Goal: Information Seeking & Learning: Learn about a topic

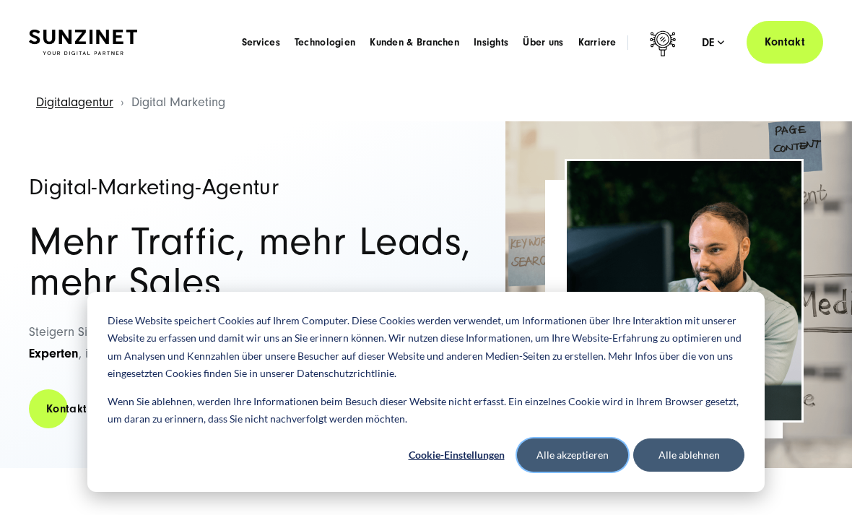
click at [571, 456] on button "Alle akzeptieren" at bounding box center [572, 455] width 111 height 33
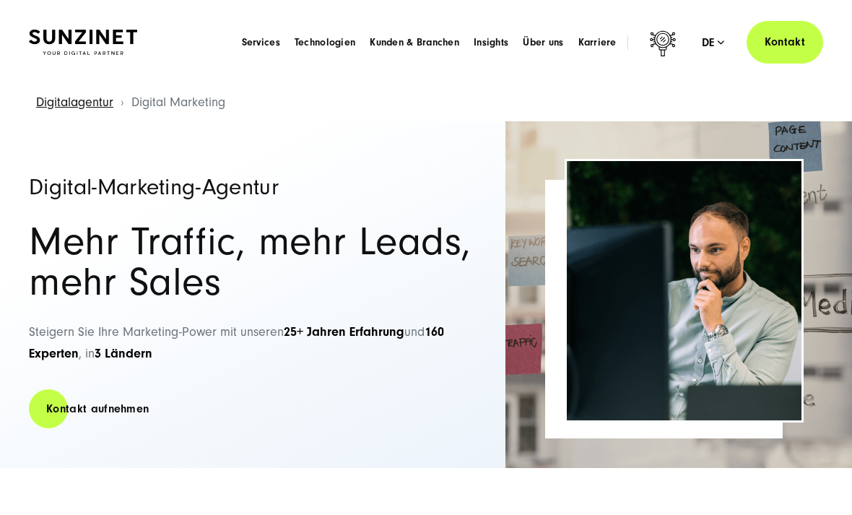
click at [550, 46] on span "Über uns" at bounding box center [543, 42] width 40 height 14
click at [259, 42] on span "Services" at bounding box center [261, 42] width 38 height 14
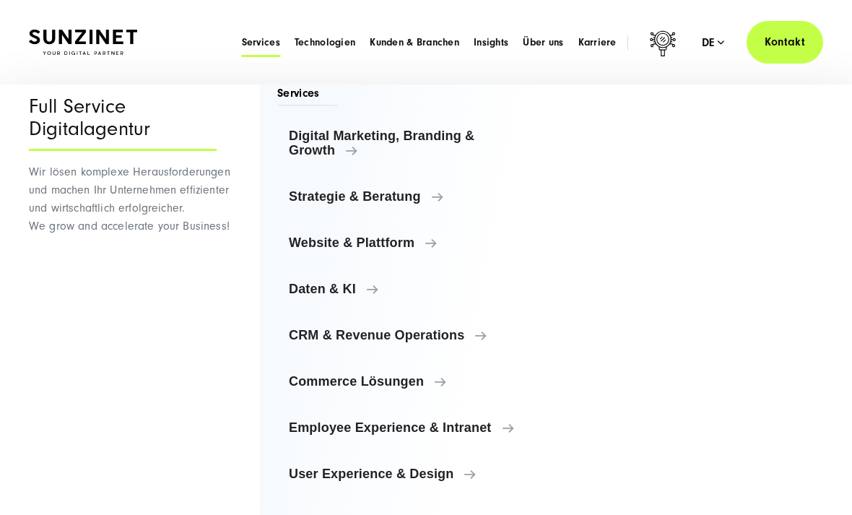
scroll to position [25, 0]
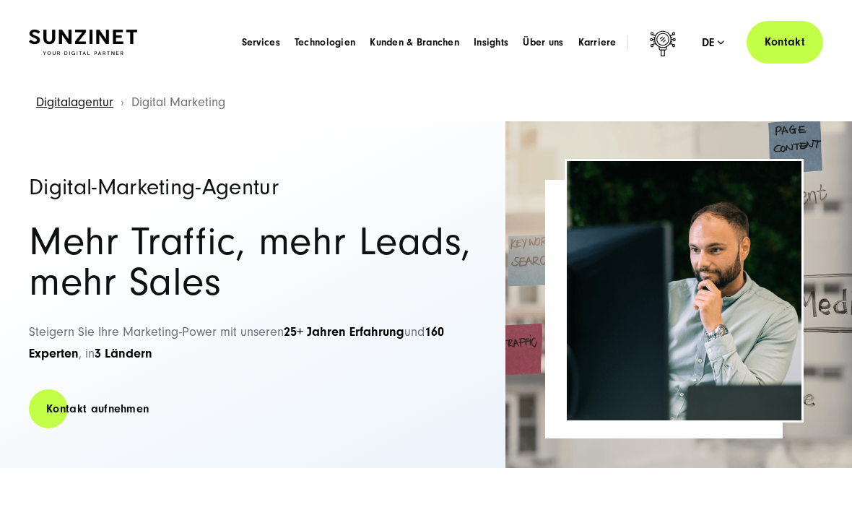
click at [555, 37] on span "Über uns" at bounding box center [543, 42] width 40 height 14
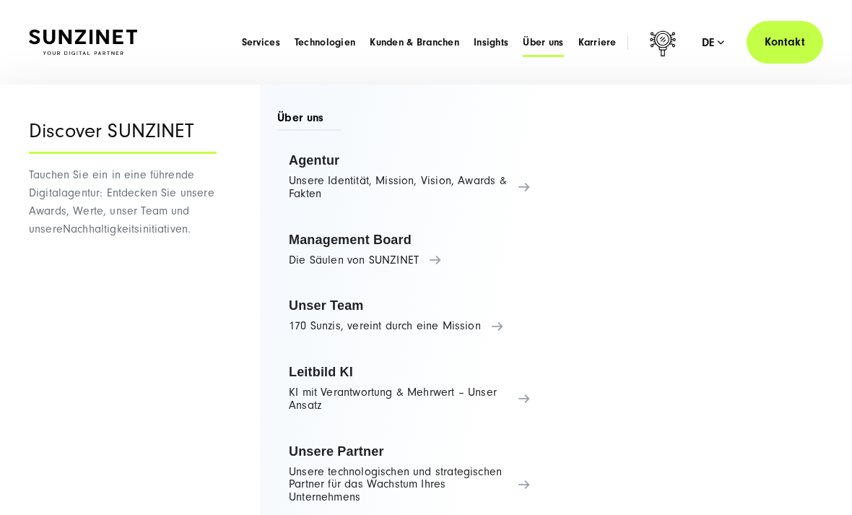
scroll to position [0, 0]
click at [477, 178] on link "Agentur Unsere Identität, Mission, Vision, Awards & Fakten" at bounding box center [409, 177] width 264 height 68
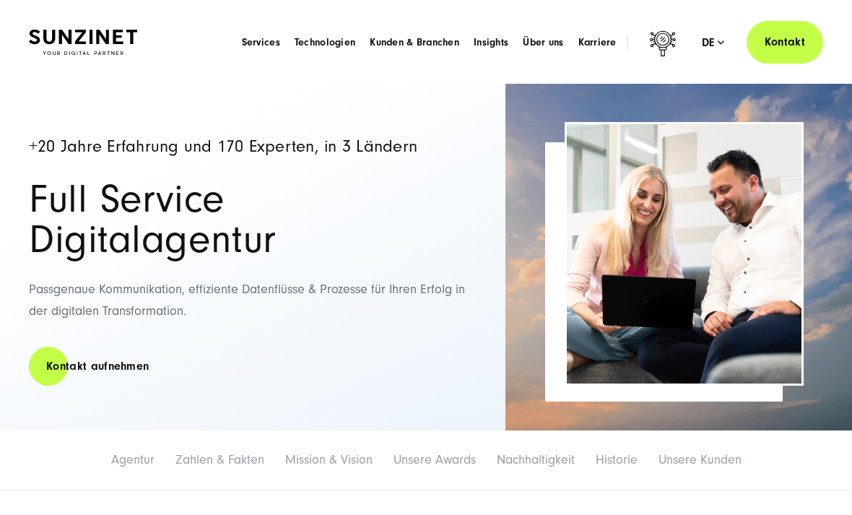
click at [605, 46] on span "Karriere" at bounding box center [598, 42] width 38 height 14
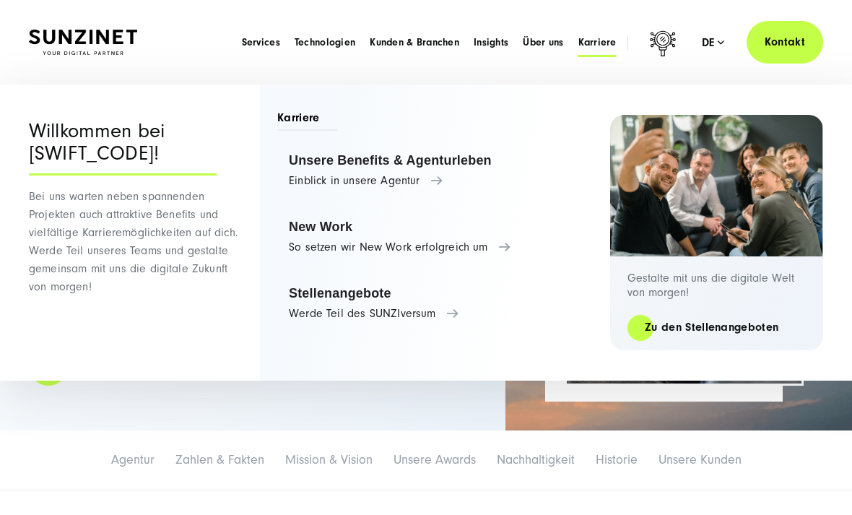
click at [421, 175] on link "Unsere Benefits & Agenturleben Einblick in unsere Agentur" at bounding box center [436, 170] width 319 height 55
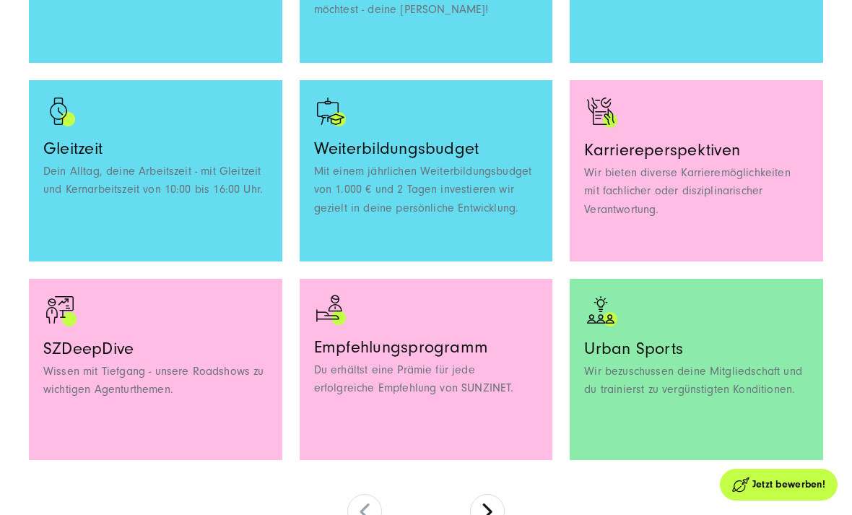
scroll to position [1187, 0]
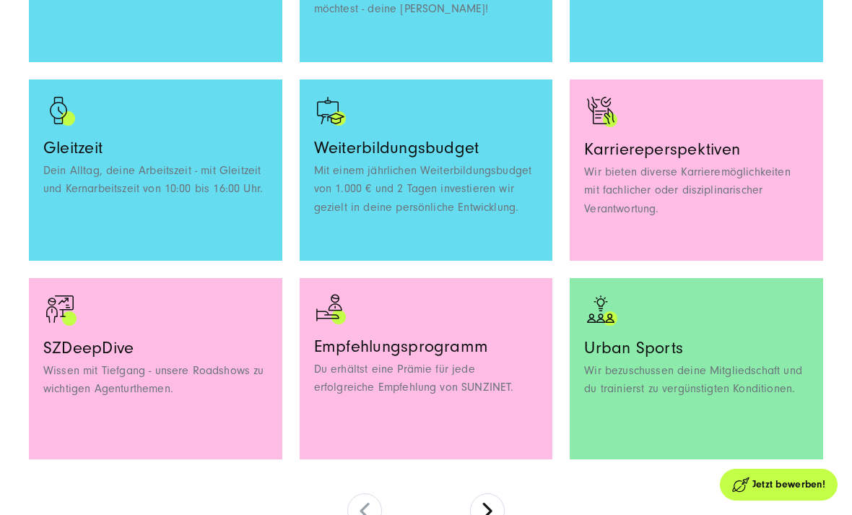
click at [491, 514] on button at bounding box center [487, 510] width 35 height 35
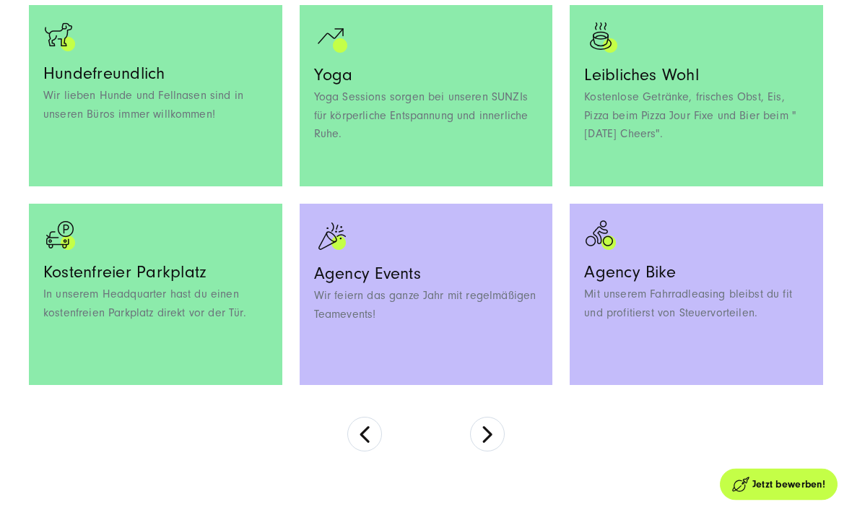
click at [498, 436] on button at bounding box center [487, 435] width 35 height 35
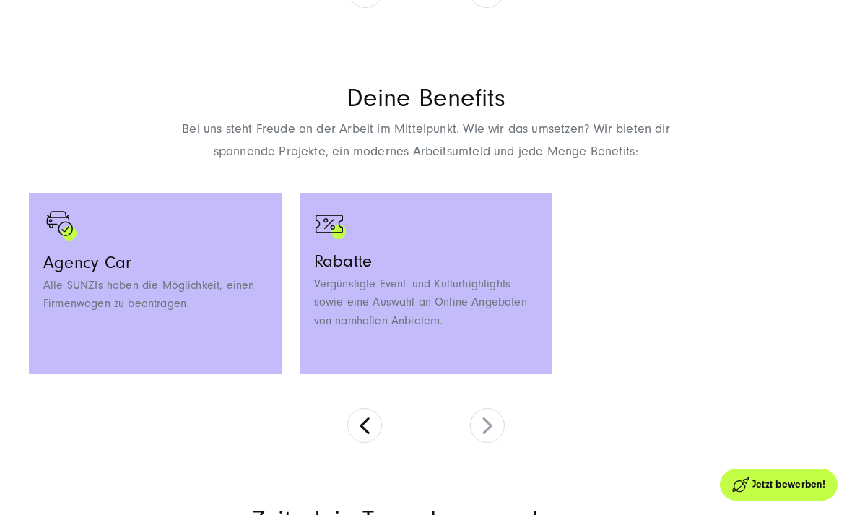
scroll to position [876, 0]
click at [361, 410] on button at bounding box center [365, 424] width 35 height 35
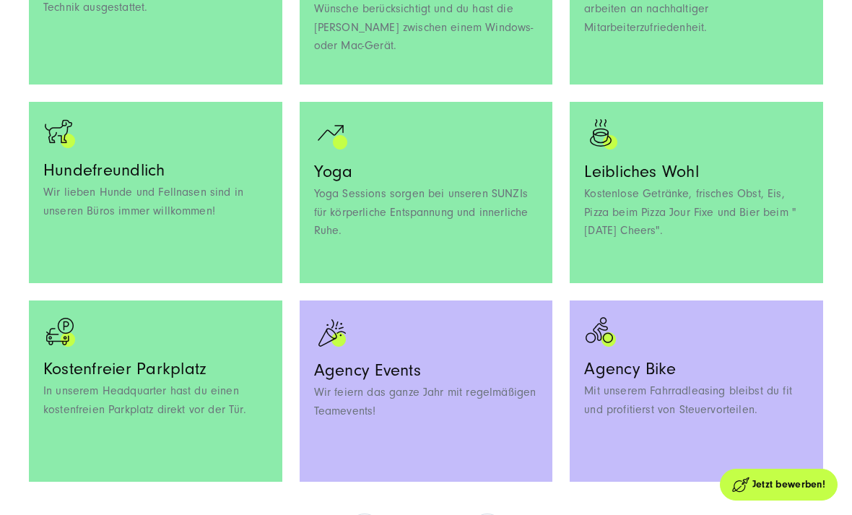
scroll to position [1212, 0]
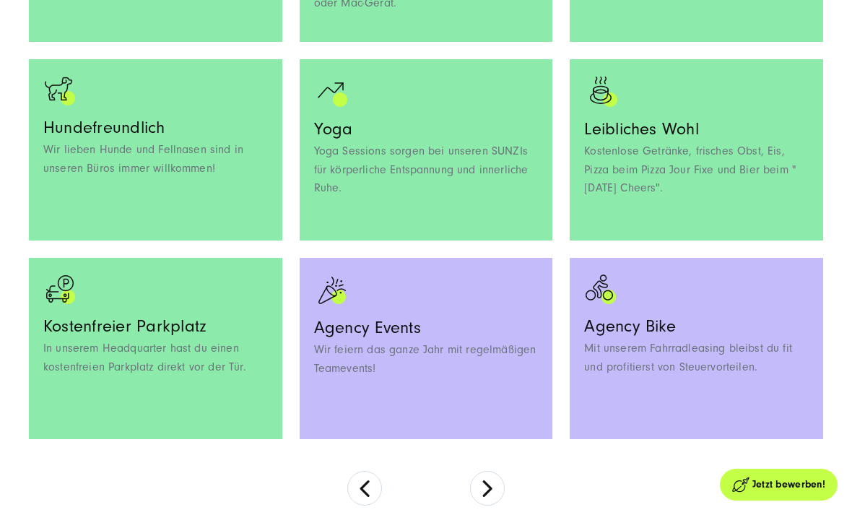
click at [363, 495] on button at bounding box center [365, 488] width 35 height 35
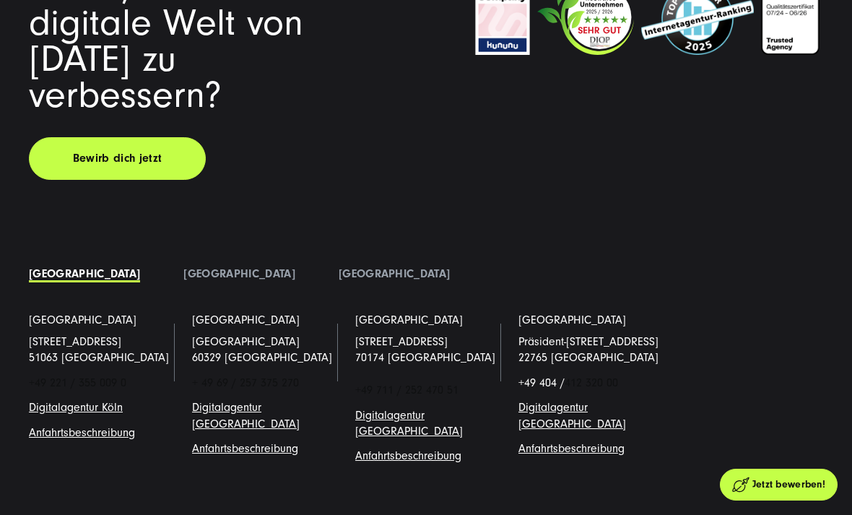
scroll to position [4523, 0]
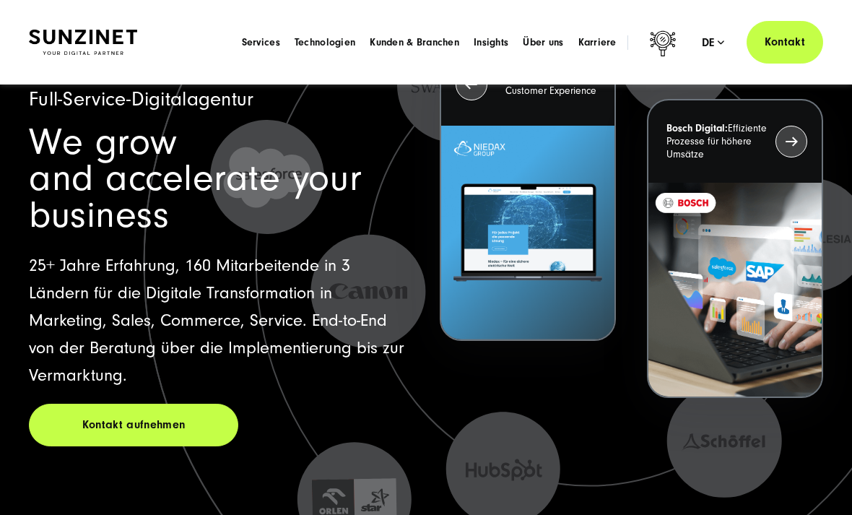
scroll to position [86, 0]
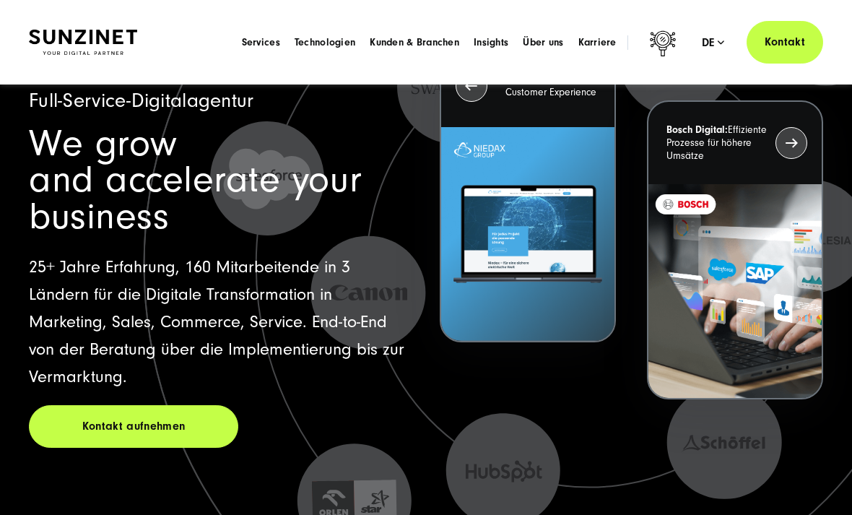
click at [124, 405] on link "Kontakt aufnehmen" at bounding box center [134, 426] width 210 height 43
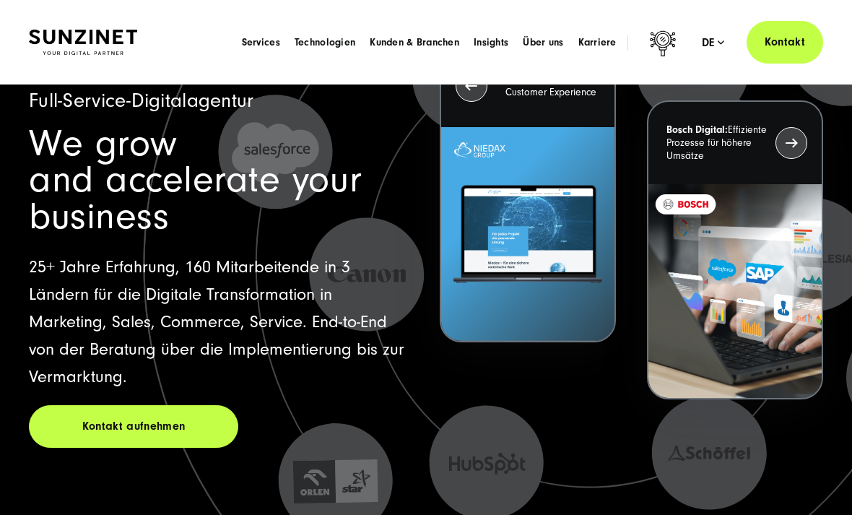
click at [608, 39] on span "Karriere" at bounding box center [598, 42] width 38 height 14
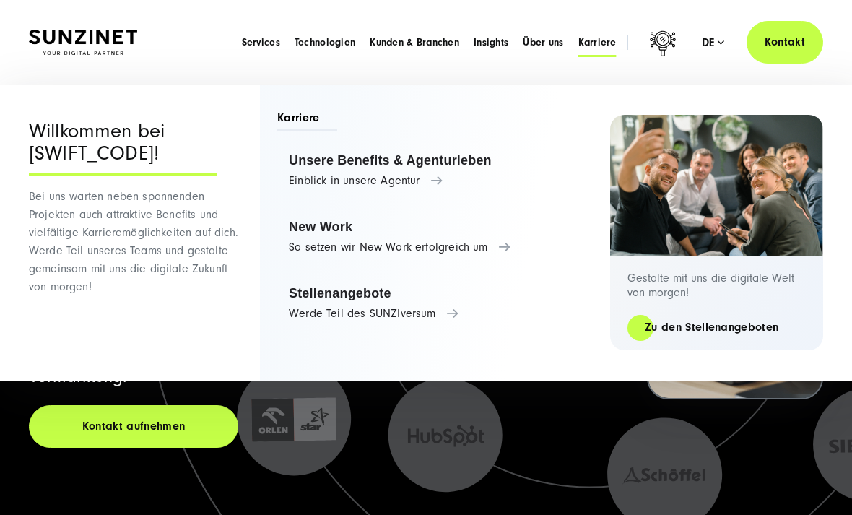
click at [431, 308] on link "Stellenangebote Werde Teil des SUNZIversum" at bounding box center [436, 303] width 319 height 55
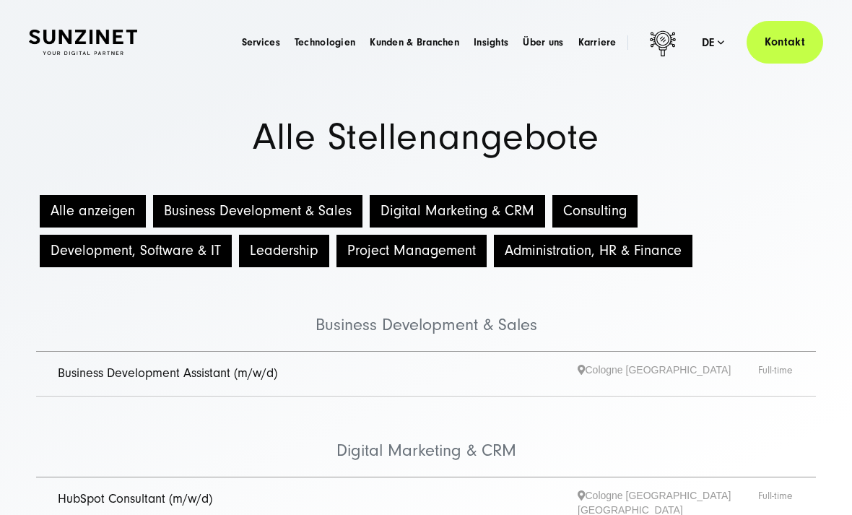
click at [757, 284] on li "Business Development & Sales" at bounding box center [426, 311] width 780 height 81
click at [647, 47] on icon at bounding box center [663, 45] width 35 height 35
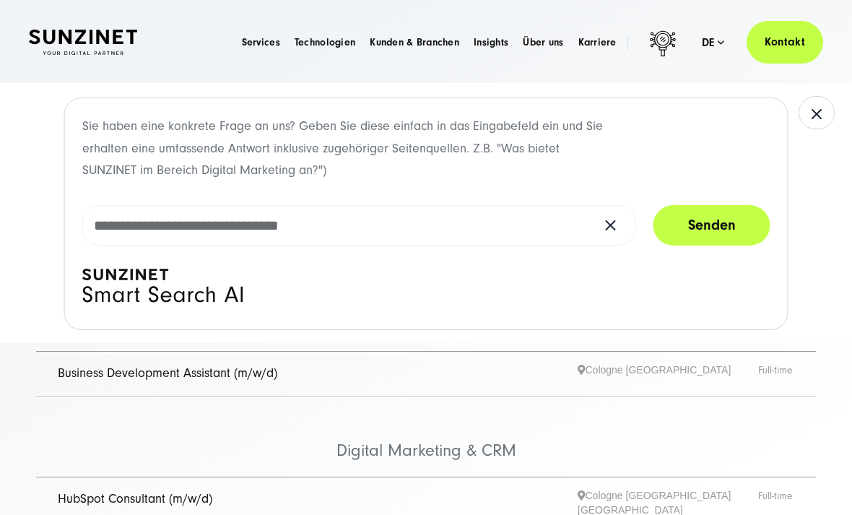
click at [808, 17] on header "Smart Search AI Hier können Sie eine konkrete Frage zu unserer Agentur und unse…" at bounding box center [426, 42] width 852 height 85
click at [601, 41] on span "Karriere" at bounding box center [598, 42] width 38 height 14
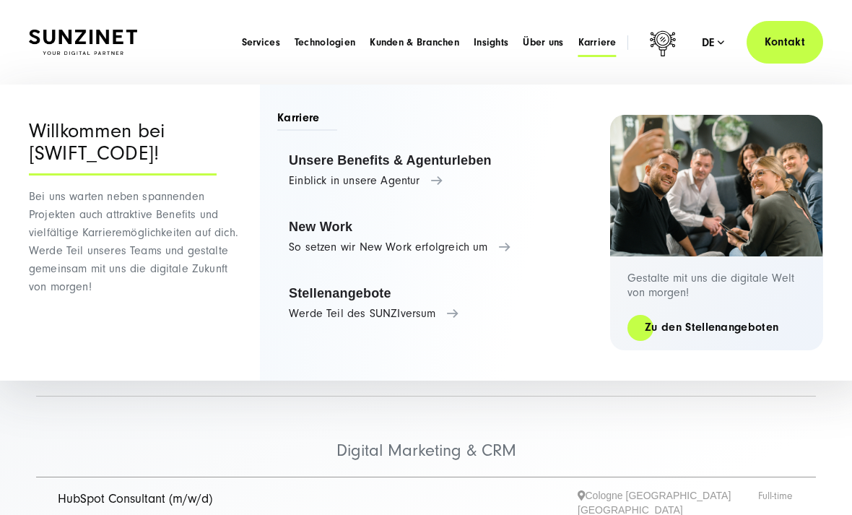
click at [440, 166] on link "Unsere Benefits & Agenturleben Einblick in unsere Agentur" at bounding box center [436, 170] width 319 height 55
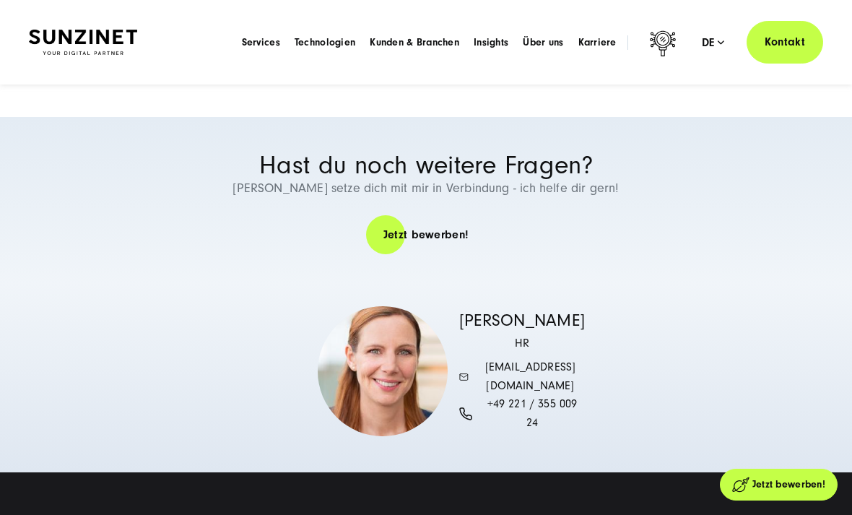
scroll to position [3893, 0]
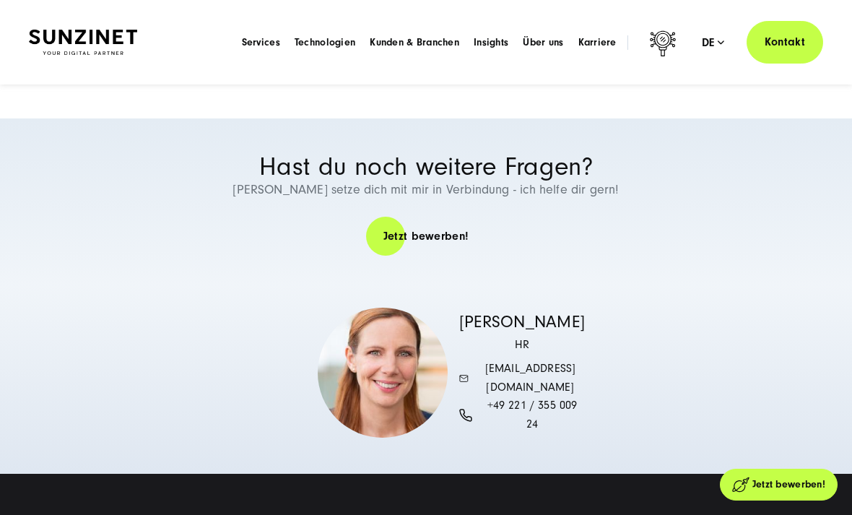
click at [548, 375] on span "[EMAIL_ADDRESS][DOMAIN_NAME]" at bounding box center [530, 378] width 109 height 37
